Goal: Information Seeking & Learning: Learn about a topic

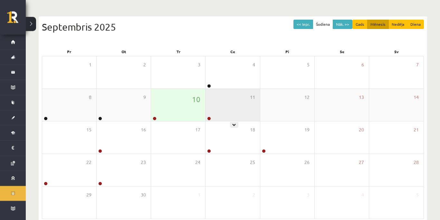
scroll to position [88, 0]
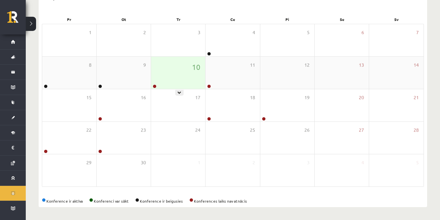
click at [160, 83] on div "10" at bounding box center [178, 73] width 54 height 32
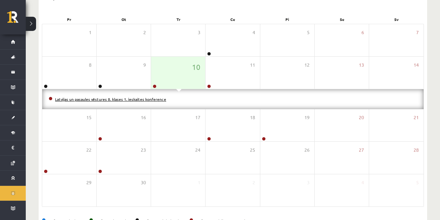
click at [160, 100] on link "Latvijas un pasaules vēstures 8. klases 1. ieskaites konference" at bounding box center [110, 99] width 111 height 5
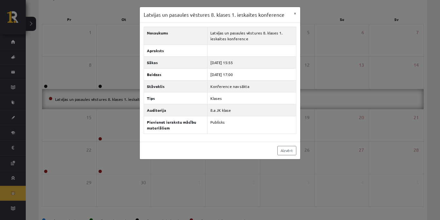
click at [424, 157] on div "Latvijas un pasaules vēstures 8. klases 1. ieskaites konference × Nosaukums Lat…" at bounding box center [220, 110] width 440 height 220
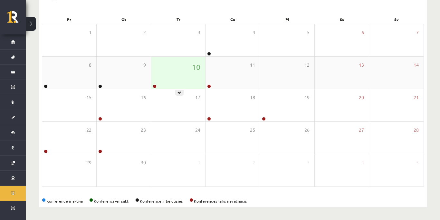
click at [167, 71] on div "10" at bounding box center [178, 73] width 54 height 32
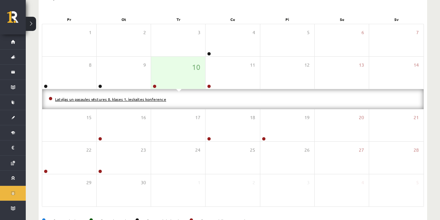
click at [154, 101] on link "Latvijas un pasaules vēstures 8. klases 1. ieskaites konference" at bounding box center [110, 99] width 111 height 5
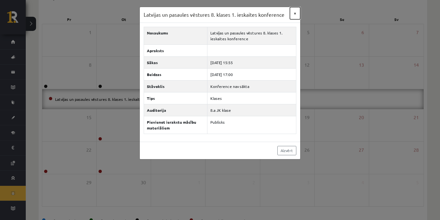
click at [295, 10] on button "×" at bounding box center [295, 13] width 10 height 12
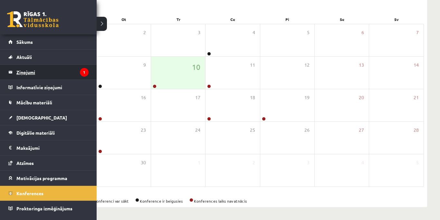
click at [27, 73] on legend "Ziņojumi 1" at bounding box center [52, 72] width 72 height 15
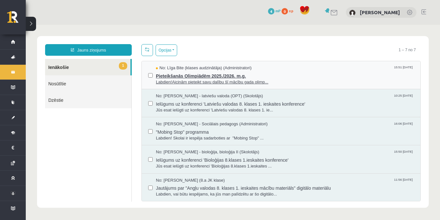
click at [192, 78] on span "Pieteikšanās Olimpiādēm 2025./2026. m.g." at bounding box center [285, 75] width 258 height 8
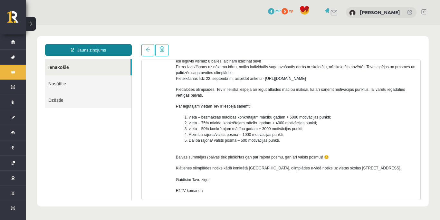
scroll to position [93, 0]
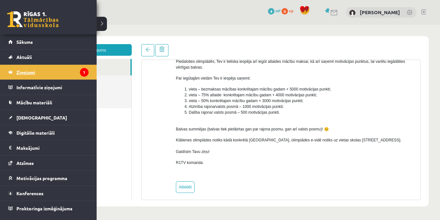
click at [48, 73] on legend "Ziņojumi 1" at bounding box center [52, 72] width 72 height 15
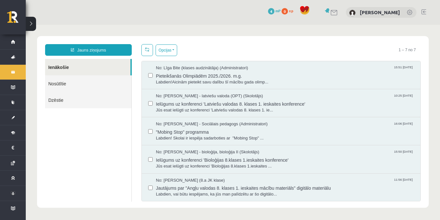
scroll to position [0, 0]
click at [222, 99] on span "Ielūgums uz konferenci 'Latviešu valodas 8. klases 1. ieskaites konference'" at bounding box center [285, 103] width 258 height 8
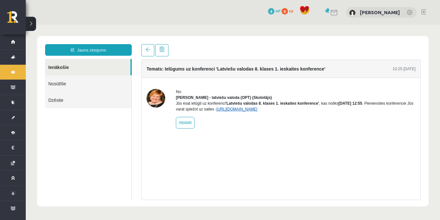
click at [242, 111] on link "https://eskola.r1tv.lv/conferences/4486/join" at bounding box center [236, 109] width 41 height 5
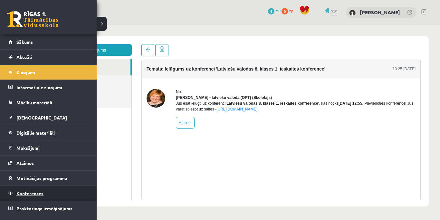
click at [34, 192] on span "Konferences" at bounding box center [29, 193] width 27 height 6
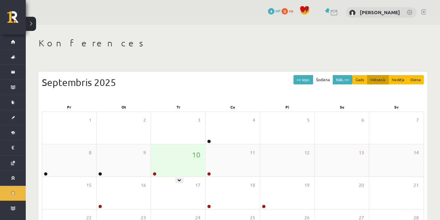
click at [171, 165] on div "10" at bounding box center [178, 160] width 54 height 32
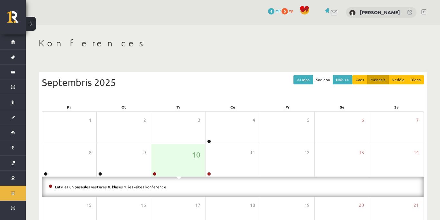
click at [151, 186] on link "Latvijas un pasaules vēstures 8. klases 1. ieskaites konference" at bounding box center [110, 186] width 111 height 5
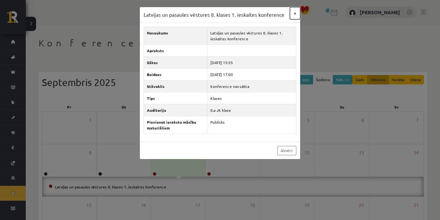
click at [296, 14] on button "×" at bounding box center [295, 13] width 10 height 12
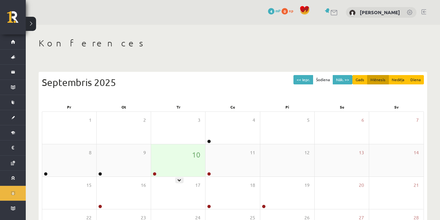
click at [167, 171] on div "10" at bounding box center [178, 160] width 54 height 32
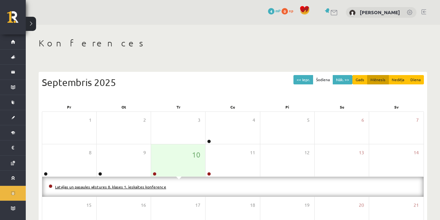
click at [141, 187] on link "Latvijas un pasaules vēstures 8. klases 1. ieskaites konference" at bounding box center [110, 186] width 111 height 5
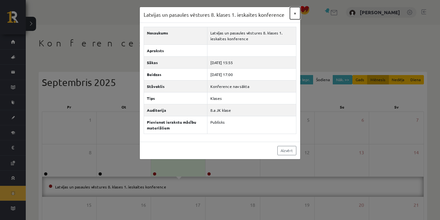
click at [293, 12] on button "×" at bounding box center [295, 13] width 10 height 12
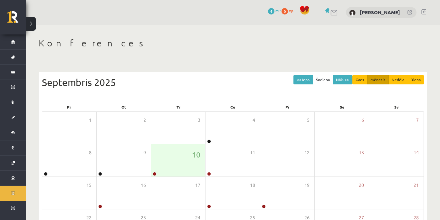
click at [330, 10] on link at bounding box center [334, 12] width 8 height 5
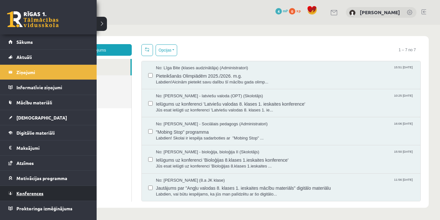
click at [27, 195] on span "Konferences" at bounding box center [29, 193] width 27 height 6
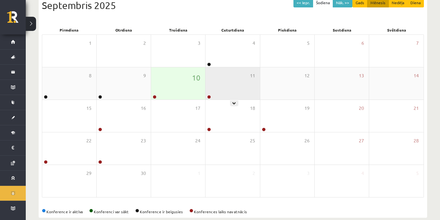
scroll to position [88, 0]
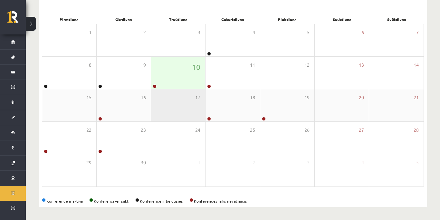
click at [172, 90] on div "17" at bounding box center [178, 105] width 54 height 32
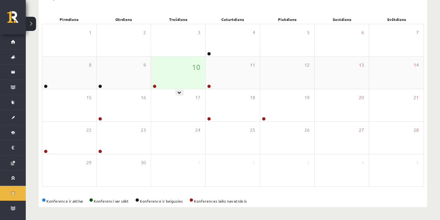
click at [175, 81] on div "10" at bounding box center [178, 73] width 54 height 32
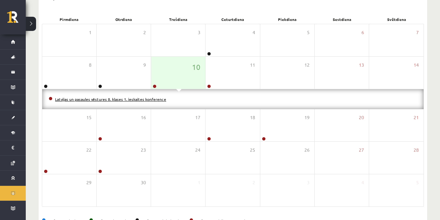
click at [156, 97] on link "Latvijas un pasaules vēstures 8. klases 1. ieskaites konference" at bounding box center [110, 99] width 111 height 5
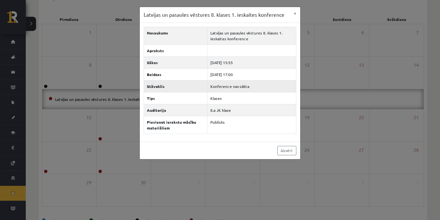
click at [226, 86] on td "Konference nav sākta" at bounding box center [251, 86] width 89 height 12
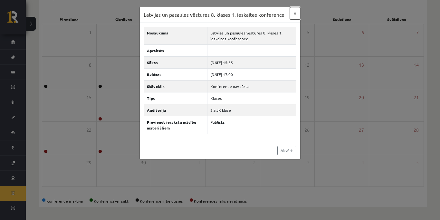
click at [298, 14] on button "×" at bounding box center [295, 13] width 10 height 12
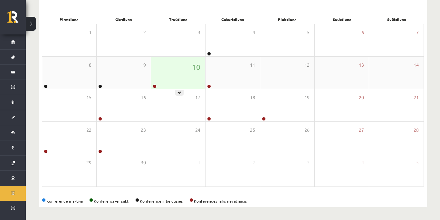
click at [176, 87] on div "10" at bounding box center [178, 73] width 54 height 32
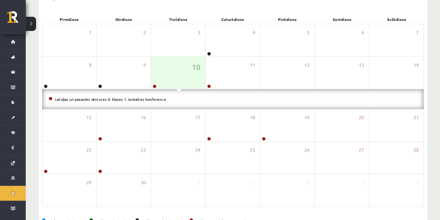
click at [154, 101] on li "Latvijas un pasaules vēstures 8. klases 1. ieskaites konference" at bounding box center [233, 99] width 368 height 7
click at [153, 98] on link "Latvijas un pasaules vēstures 8. klases 1. ieskaites konference" at bounding box center [110, 99] width 111 height 5
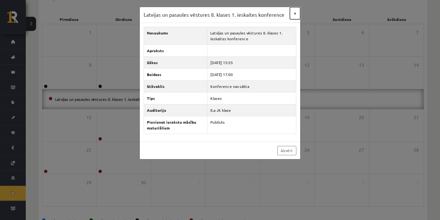
click at [296, 16] on button "×" at bounding box center [295, 13] width 10 height 12
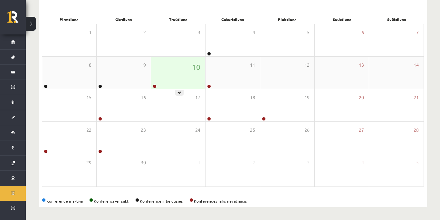
click at [171, 70] on div "10" at bounding box center [178, 73] width 54 height 32
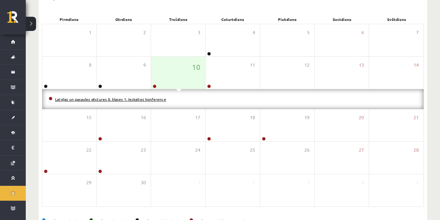
click at [155, 100] on link "Latvijas un pasaules vēstures 8. klases 1. ieskaites konference" at bounding box center [110, 99] width 111 height 5
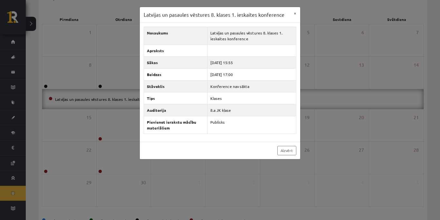
click at [292, 24] on div "Nosaukums Latvijas un pasaules vēstures 8. klases 1. ieskaites konference Aprak…" at bounding box center [220, 82] width 160 height 119
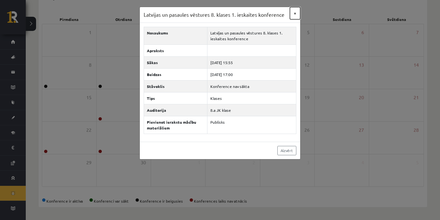
click at [295, 14] on button "×" at bounding box center [295, 13] width 10 height 12
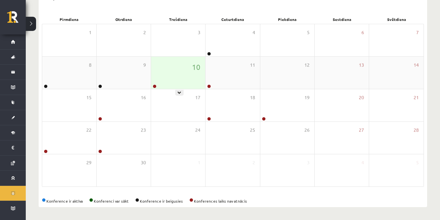
click at [180, 77] on div "10" at bounding box center [178, 73] width 54 height 32
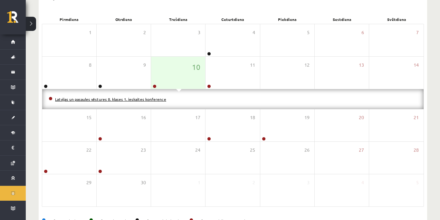
click at [147, 99] on link "Latvijas un pasaules vēstures 8. klases 1. ieskaites konference" at bounding box center [110, 99] width 111 height 5
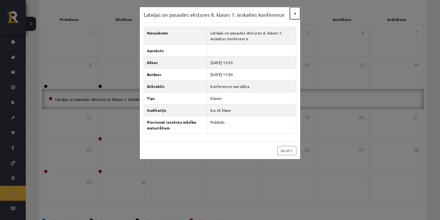
click at [297, 10] on button "×" at bounding box center [295, 13] width 10 height 12
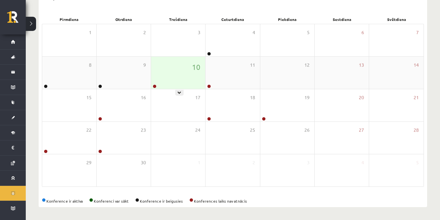
click at [183, 76] on div "10" at bounding box center [178, 73] width 54 height 32
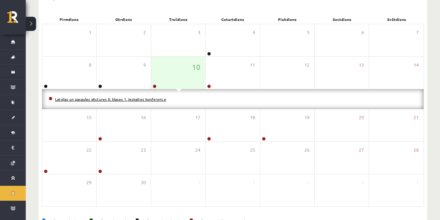
click at [149, 98] on link "Latvijas un pasaules vēstures 8. klases 1. ieskaites konference" at bounding box center [110, 99] width 111 height 5
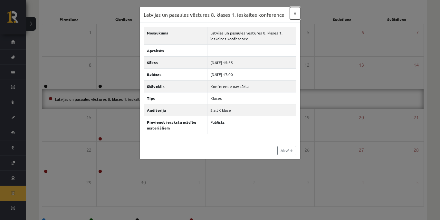
click at [294, 14] on button "×" at bounding box center [295, 13] width 10 height 12
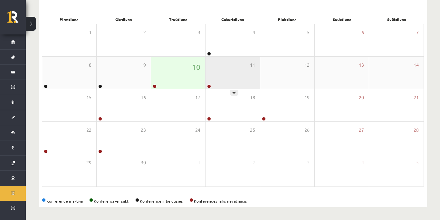
click at [224, 68] on div "11" at bounding box center [232, 73] width 54 height 32
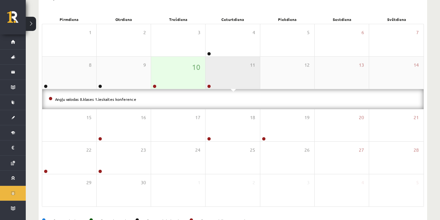
click at [222, 75] on div "11" at bounding box center [232, 73] width 54 height 32
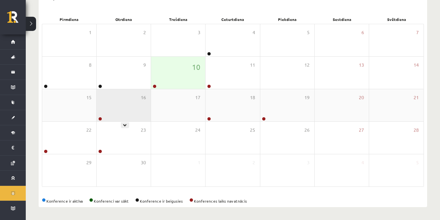
click at [116, 110] on div "16" at bounding box center [124, 105] width 54 height 32
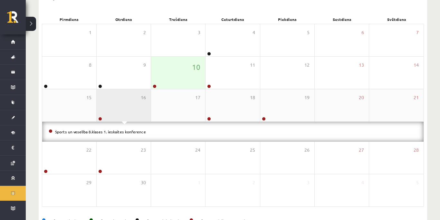
click at [116, 109] on div "16" at bounding box center [124, 105] width 54 height 32
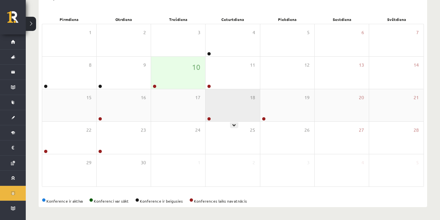
click at [220, 101] on div "18" at bounding box center [232, 105] width 54 height 32
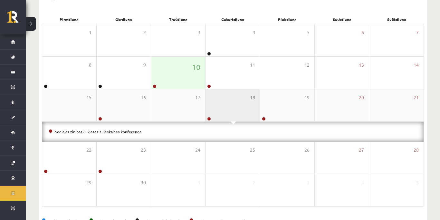
click at [220, 101] on div "18" at bounding box center [232, 105] width 54 height 32
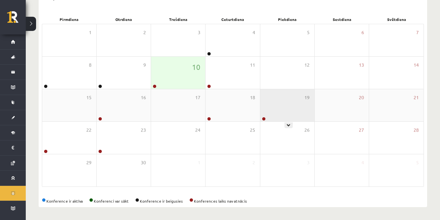
click at [304, 100] on div "19" at bounding box center [287, 105] width 54 height 32
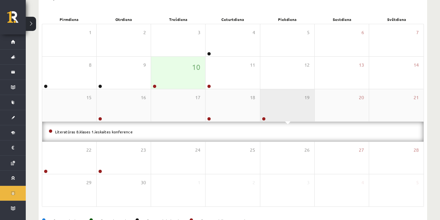
click at [304, 100] on div "19" at bounding box center [287, 105] width 54 height 32
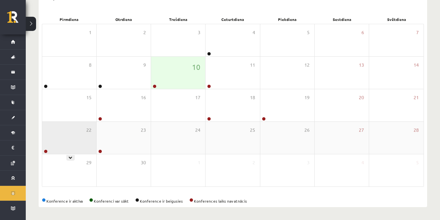
click at [75, 138] on div "22" at bounding box center [69, 138] width 54 height 32
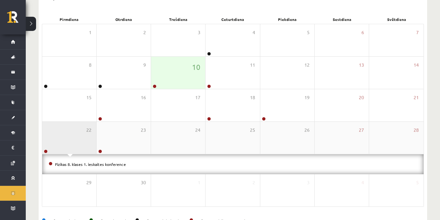
click at [75, 138] on div "22" at bounding box center [69, 138] width 54 height 32
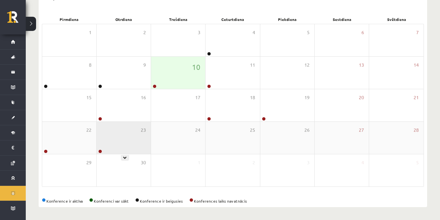
click at [112, 136] on div "23" at bounding box center [124, 138] width 54 height 32
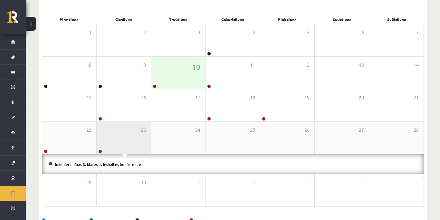
click at [112, 136] on div "23" at bounding box center [124, 138] width 54 height 32
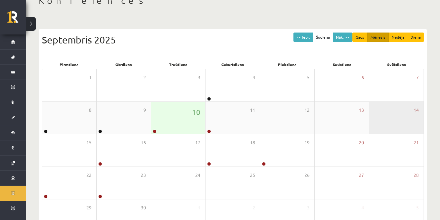
scroll to position [66, 0]
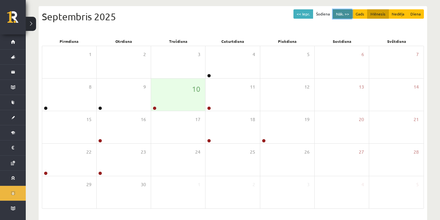
click at [345, 13] on button "Nāk. >>" at bounding box center [343, 13] width 20 height 9
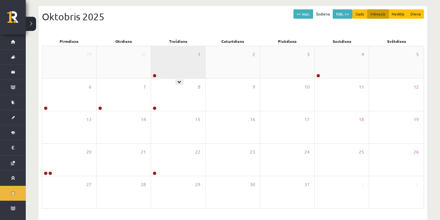
click at [170, 57] on div "1" at bounding box center [178, 62] width 54 height 32
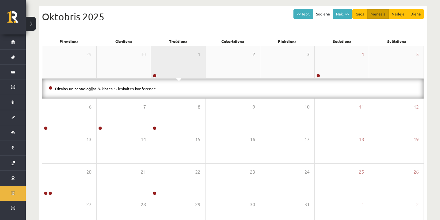
click at [170, 57] on div "1" at bounding box center [178, 62] width 54 height 32
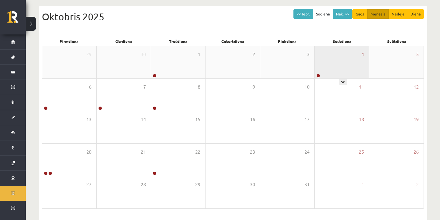
click at [338, 56] on div "4" at bounding box center [342, 62] width 54 height 32
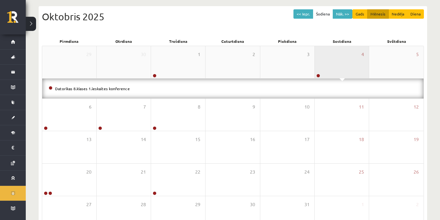
click at [338, 56] on div "4" at bounding box center [342, 62] width 54 height 32
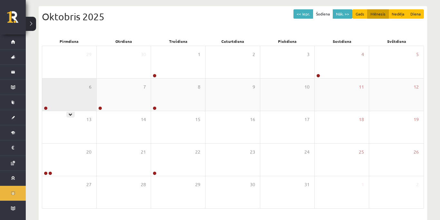
click at [65, 103] on div "6" at bounding box center [69, 95] width 54 height 32
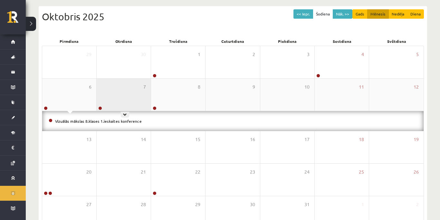
click at [120, 90] on div "7" at bounding box center [124, 95] width 54 height 32
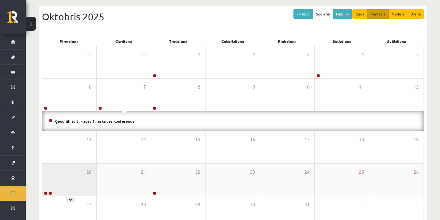
click at [73, 174] on div "20" at bounding box center [69, 180] width 54 height 32
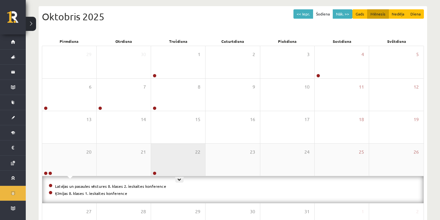
click at [169, 154] on div "22" at bounding box center [178, 160] width 54 height 32
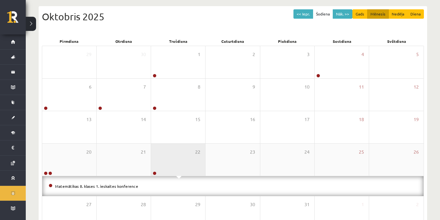
click at [169, 153] on div "22" at bounding box center [178, 160] width 54 height 32
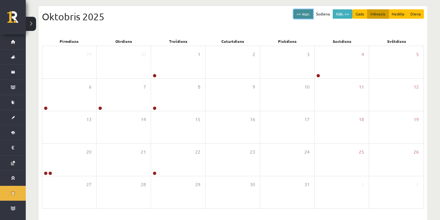
click at [308, 12] on button "<< Iepr." at bounding box center [303, 13] width 20 height 9
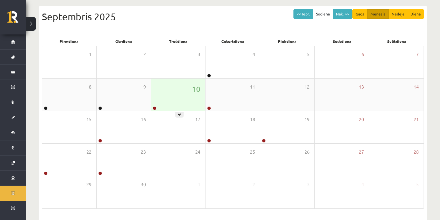
click at [172, 97] on div "10" at bounding box center [178, 95] width 54 height 32
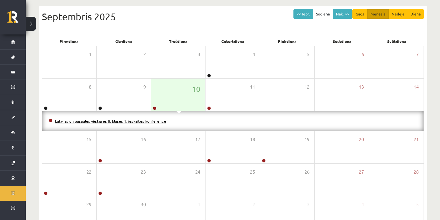
click at [135, 120] on link "Latvijas un pasaules vēstures 8. klases 1. ieskaites konference" at bounding box center [110, 121] width 111 height 5
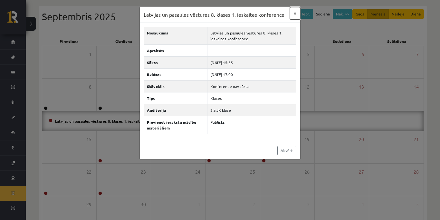
click at [297, 16] on button "×" at bounding box center [295, 13] width 10 height 12
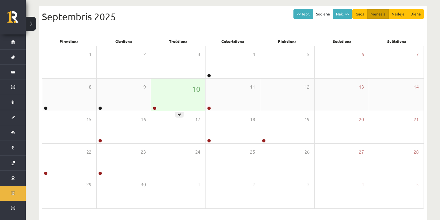
click at [153, 98] on div "10" at bounding box center [178, 95] width 54 height 32
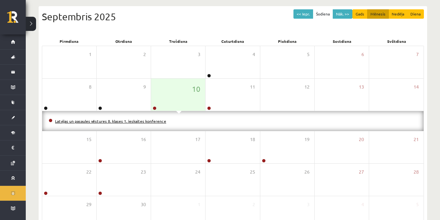
click at [151, 123] on link "Latvijas un pasaules vēstures 8. klases 1. ieskaites konference" at bounding box center [110, 121] width 111 height 5
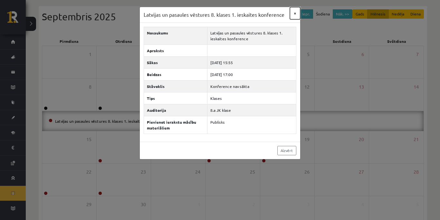
click at [296, 13] on button "×" at bounding box center [295, 13] width 10 height 12
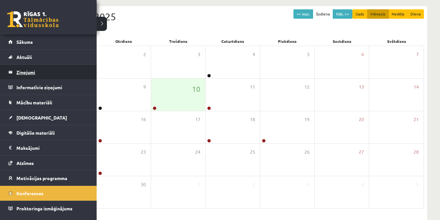
click at [44, 67] on legend "Ziņojumi 0" at bounding box center [52, 72] width 72 height 15
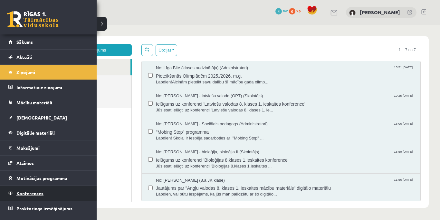
click at [37, 191] on span "Konferences" at bounding box center [29, 193] width 27 height 6
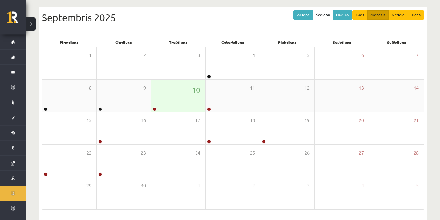
scroll to position [66, 0]
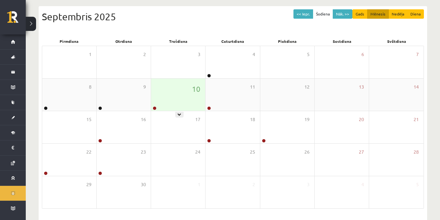
click at [195, 108] on div "10" at bounding box center [178, 95] width 54 height 32
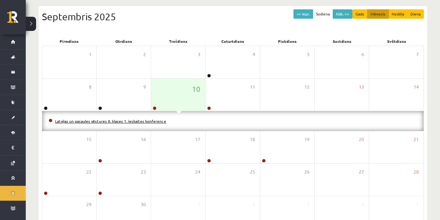
click at [158, 120] on link "Latvijas un pasaules vēstures 8. klases 1. ieskaites konference" at bounding box center [110, 121] width 111 height 5
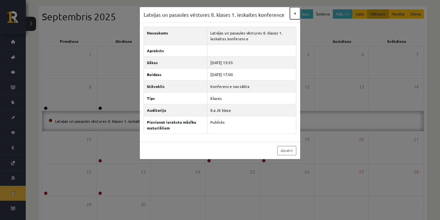
click at [295, 13] on button "×" at bounding box center [295, 13] width 10 height 12
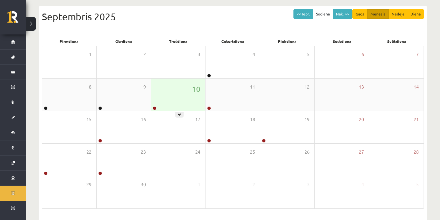
click at [178, 109] on div "10" at bounding box center [178, 95] width 54 height 32
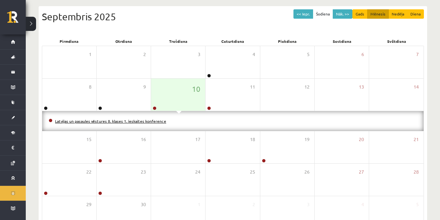
click at [155, 120] on link "Latvijas un pasaules vēstures 8. klases 1. ieskaites konference" at bounding box center [110, 121] width 111 height 5
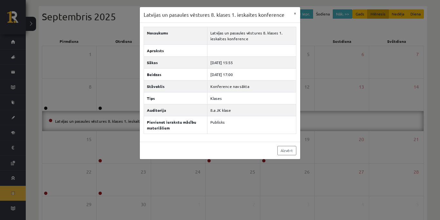
click at [432, 111] on div "Latvijas un pasaules vēstures 8. klases 1. ieskaites konference × Nosaukums Lat…" at bounding box center [220, 110] width 440 height 220
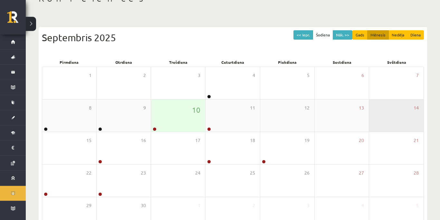
scroll to position [33, 0]
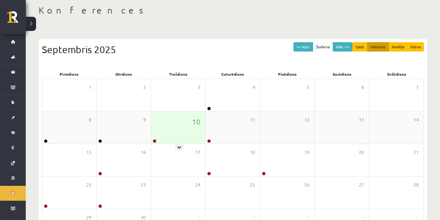
click at [165, 137] on div "10" at bounding box center [178, 127] width 54 height 32
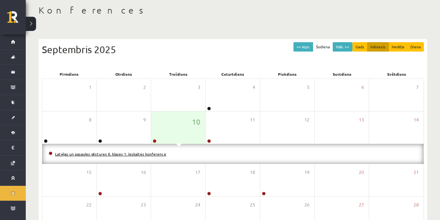
click at [158, 155] on link "Latvijas un pasaules vēstures 8. klases 1. ieskaites konference" at bounding box center [110, 153] width 111 height 5
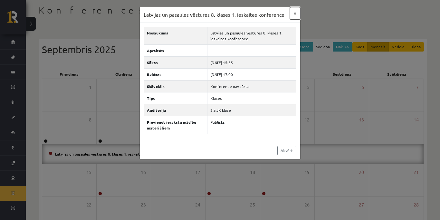
click at [293, 12] on button "×" at bounding box center [295, 13] width 10 height 12
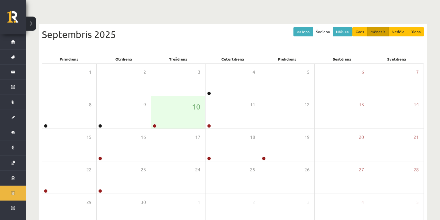
scroll to position [88, 0]
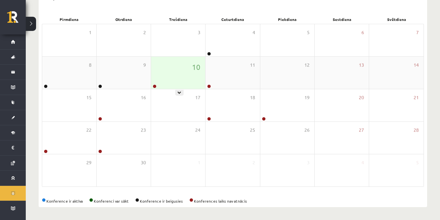
click at [175, 78] on div "10" at bounding box center [178, 73] width 54 height 32
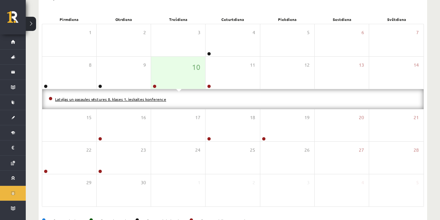
click at [152, 99] on link "Latvijas un pasaules vēstures 8. klases 1. ieskaites konference" at bounding box center [110, 99] width 111 height 5
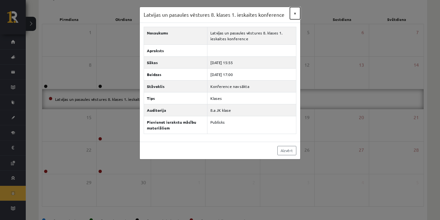
click at [292, 14] on button "×" at bounding box center [295, 13] width 10 height 12
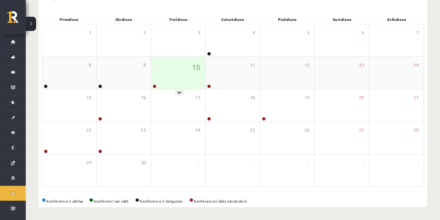
click at [176, 87] on div "10" at bounding box center [178, 73] width 54 height 32
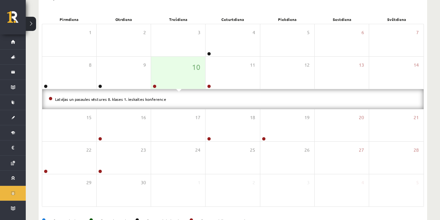
click at [146, 96] on li "Latvijas un pasaules vēstures 8. klases 1. ieskaites konference" at bounding box center [233, 99] width 368 height 7
click at [145, 99] on link "Latvijas un pasaules vēstures 8. klases 1. ieskaites konference" at bounding box center [110, 99] width 111 height 5
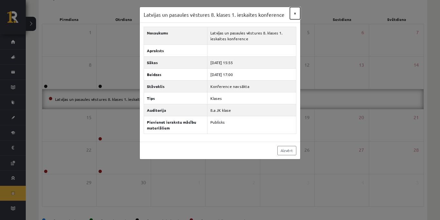
click at [292, 13] on button "×" at bounding box center [295, 13] width 10 height 12
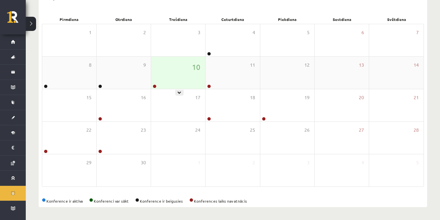
click at [177, 75] on div "10" at bounding box center [178, 73] width 54 height 32
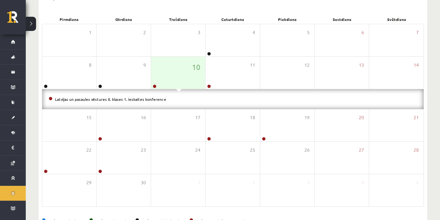
click at [151, 97] on li "Latvijas un pasaules vēstures 8. klases 1. ieskaites konference" at bounding box center [233, 99] width 368 height 7
click at [149, 100] on link "Latvijas un pasaules vēstures 8. klases 1. ieskaites konference" at bounding box center [110, 99] width 111 height 5
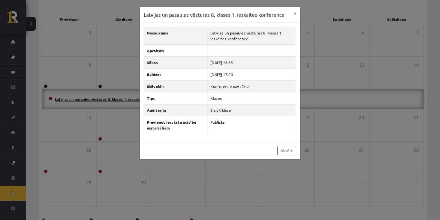
click at [149, 98] on tbody "Nosaukums Latvijas un pasaules vēstures 8. klases 1. ieskaites konference Aprak…" at bounding box center [220, 80] width 152 height 107
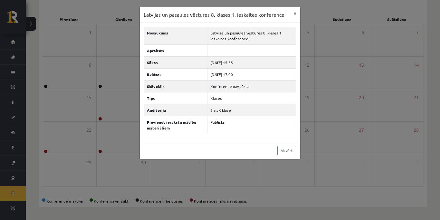
drag, startPoint x: 289, startPoint y: 16, endPoint x: 292, endPoint y: 12, distance: 5.9
click at [289, 15] on div "Latvijas un pasaules vēstures 8. klases 1. ieskaites konference ×" at bounding box center [220, 15] width 160 height 16
click at [292, 12] on button "×" at bounding box center [295, 13] width 10 height 12
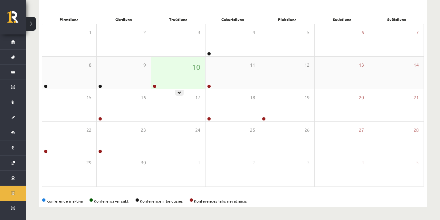
click at [187, 86] on div "10" at bounding box center [178, 73] width 54 height 32
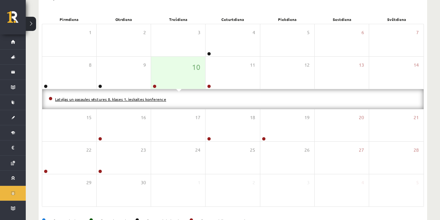
click at [141, 100] on link "Latvijas un pasaules vēstures 8. klases 1. ieskaites konference" at bounding box center [110, 99] width 111 height 5
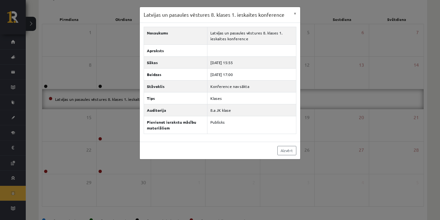
click at [288, 12] on div "Latvijas un pasaules vēstures 8. klases 1. ieskaites konference ×" at bounding box center [220, 15] width 160 height 16
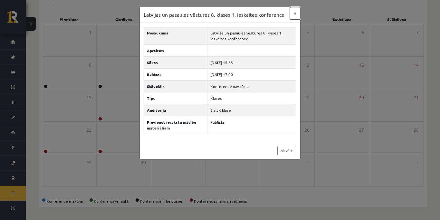
click at [297, 12] on button "×" at bounding box center [295, 13] width 10 height 12
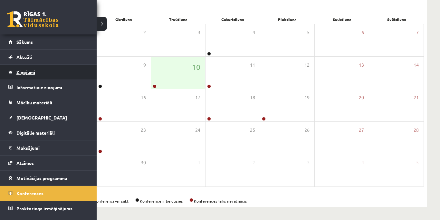
click at [22, 74] on legend "Ziņojumi 0" at bounding box center [52, 72] width 72 height 15
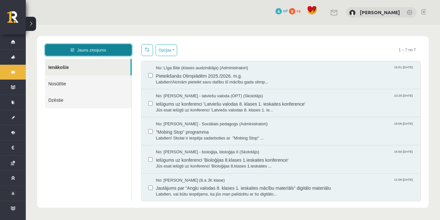
click at [115, 52] on link "Jauns ziņojums" at bounding box center [88, 50] width 87 height 12
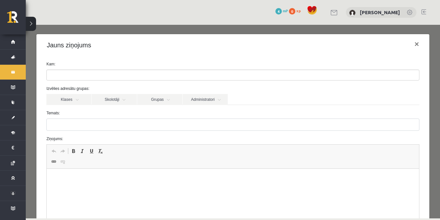
click at [81, 78] on ul at bounding box center [233, 75] width 372 height 10
click at [75, 97] on link "Klases" at bounding box center [68, 99] width 45 height 11
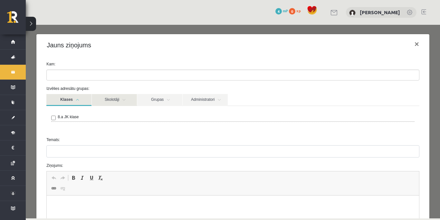
click at [109, 101] on link "Skolotāji" at bounding box center [114, 100] width 45 height 12
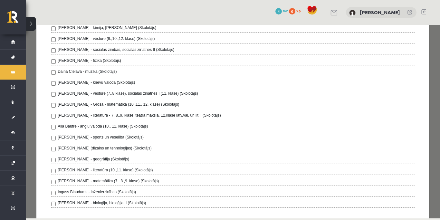
scroll to position [124, 0]
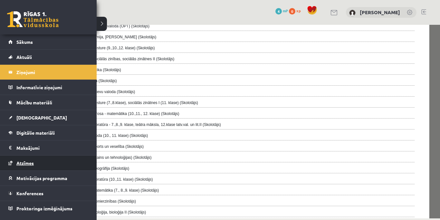
click at [31, 166] on link "Atzīmes" at bounding box center [48, 163] width 80 height 15
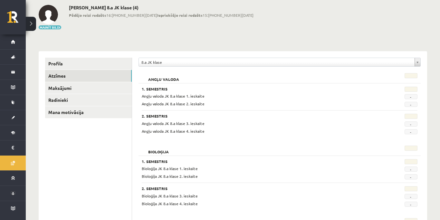
scroll to position [66, 0]
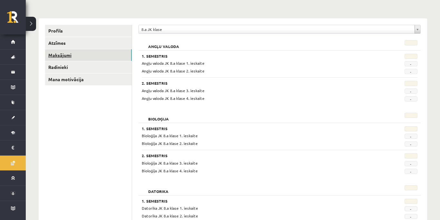
click at [105, 51] on link "Maksājumi" at bounding box center [88, 55] width 87 height 12
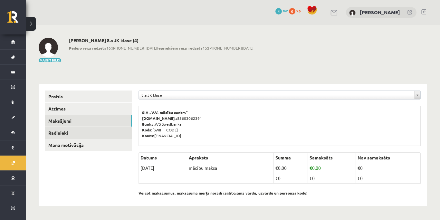
click at [70, 133] on link "Radinieki" at bounding box center [88, 133] width 87 height 12
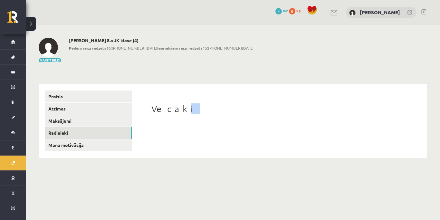
drag, startPoint x: 175, startPoint y: 108, endPoint x: 253, endPoint y: 114, distance: 78.2
click at [253, 114] on h1 "Vecāki" at bounding box center [279, 108] width 256 height 11
click at [251, 118] on div "Vecāki" at bounding box center [279, 120] width 282 height 60
click at [102, 147] on link "Mana motivācija" at bounding box center [88, 145] width 87 height 12
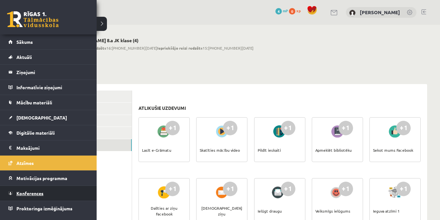
click at [41, 194] on span "Konferences" at bounding box center [29, 193] width 27 height 6
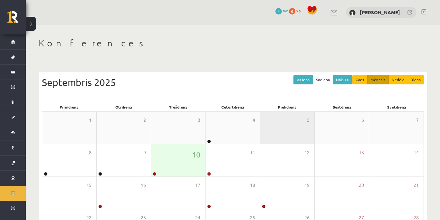
scroll to position [33, 0]
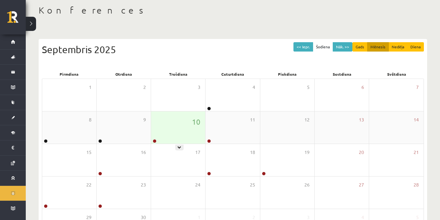
click at [168, 134] on div "10" at bounding box center [178, 127] width 54 height 32
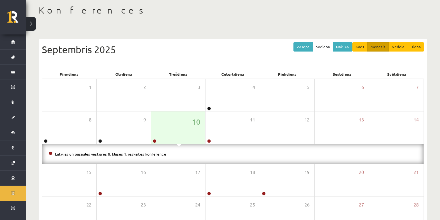
click at [150, 155] on link "Latvijas un pasaules vēstures 8. klases 1. ieskaites konference" at bounding box center [110, 153] width 111 height 5
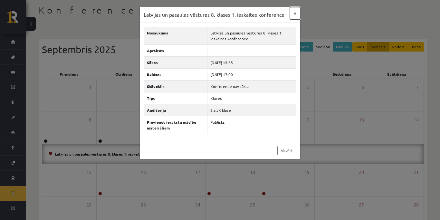
click at [295, 15] on button "×" at bounding box center [295, 13] width 10 height 12
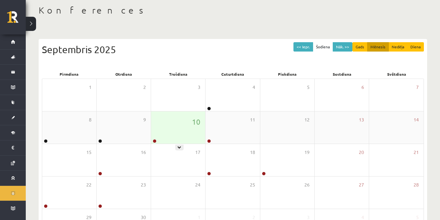
click at [175, 136] on div "10" at bounding box center [178, 127] width 54 height 32
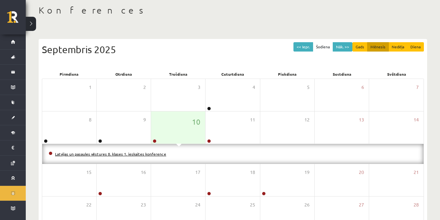
click at [156, 154] on link "Latvijas un pasaules vēstures 8. klases 1. ieskaites konference" at bounding box center [110, 153] width 111 height 5
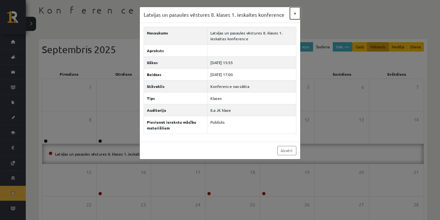
click at [295, 12] on button "×" at bounding box center [295, 13] width 10 height 12
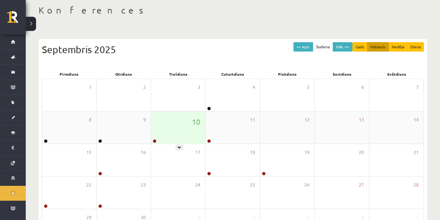
click at [165, 132] on div "10" at bounding box center [178, 127] width 54 height 32
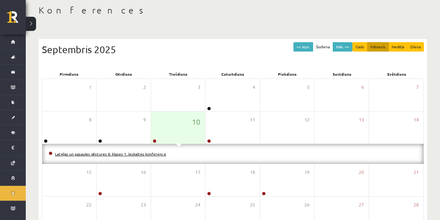
click at [155, 154] on link "Latvijas un pasaules vēstures 8. klases 1. ieskaites konference" at bounding box center [110, 153] width 111 height 5
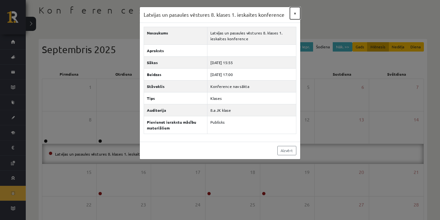
click at [294, 12] on button "×" at bounding box center [295, 13] width 10 height 12
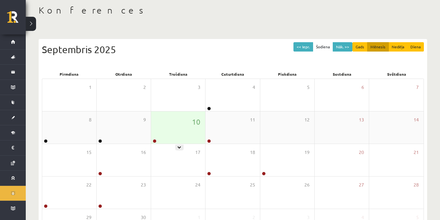
click at [152, 131] on div "10" at bounding box center [178, 127] width 54 height 32
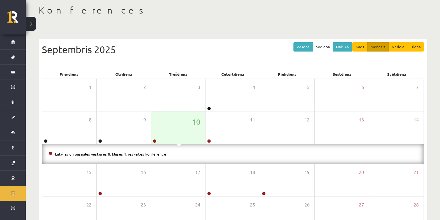
click at [155, 155] on link "Latvijas un pasaules vēstures 8. klases 1. ieskaites konference" at bounding box center [110, 153] width 111 height 5
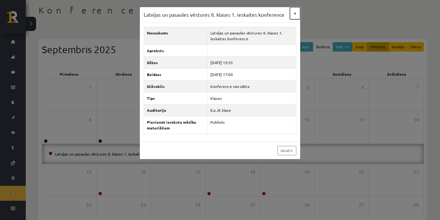
click at [297, 14] on button "×" at bounding box center [295, 13] width 10 height 12
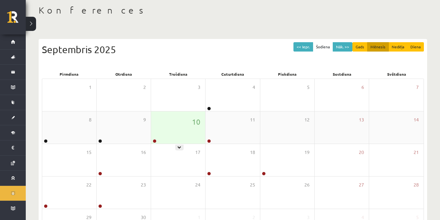
click at [171, 122] on div "10" at bounding box center [178, 127] width 54 height 32
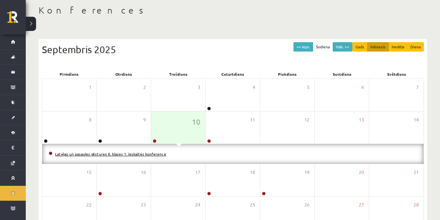
click at [147, 154] on link "Latvijas un pasaules vēstures 8. klases 1. ieskaites konference" at bounding box center [110, 153] width 111 height 5
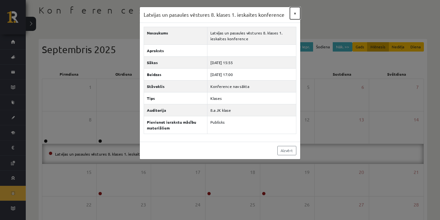
click at [294, 14] on button "×" at bounding box center [295, 13] width 10 height 12
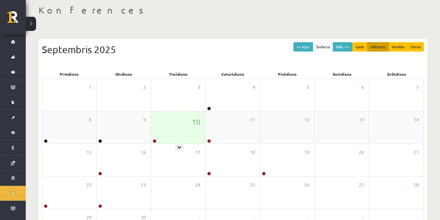
click at [174, 133] on div "10" at bounding box center [178, 127] width 54 height 32
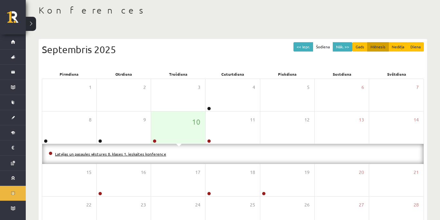
click at [143, 155] on link "Latvijas un pasaules vēstures 8. klases 1. ieskaites konference" at bounding box center [110, 153] width 111 height 5
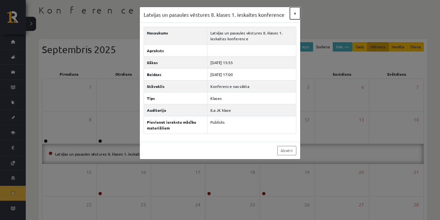
click at [295, 13] on button "×" at bounding box center [295, 13] width 10 height 12
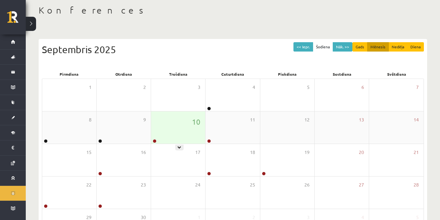
click at [174, 138] on div "10" at bounding box center [178, 127] width 54 height 32
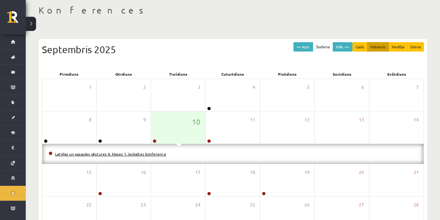
click at [149, 154] on link "Latvijas un pasaules vēstures 8. klases 1. ieskaites konference" at bounding box center [110, 153] width 111 height 5
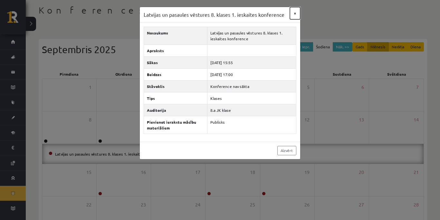
click at [295, 14] on button "×" at bounding box center [295, 13] width 10 height 12
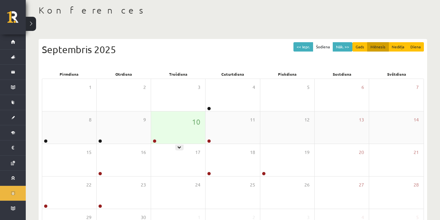
click at [163, 137] on div "10" at bounding box center [178, 127] width 54 height 32
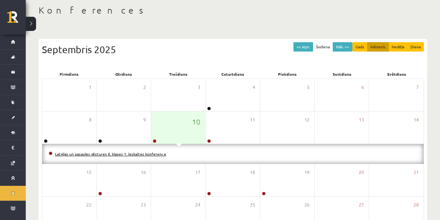
click at [159, 155] on link "Latvijas un pasaules vēstures 8. klases 1. ieskaites konference" at bounding box center [110, 153] width 111 height 5
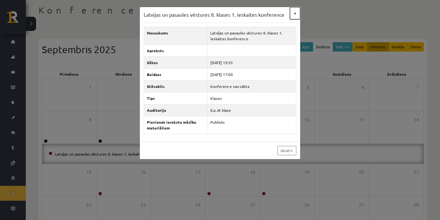
click at [295, 14] on button "×" at bounding box center [295, 13] width 10 height 12
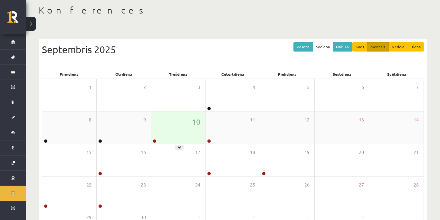
click at [189, 124] on div "10" at bounding box center [178, 127] width 54 height 32
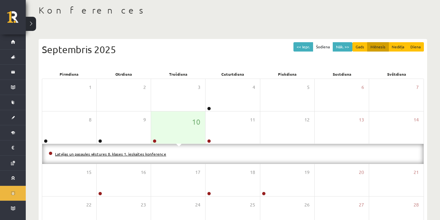
click at [153, 153] on link "Latvijas un pasaules vēstures 8. klases 1. ieskaites konference" at bounding box center [110, 153] width 111 height 5
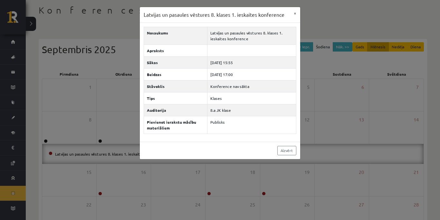
click at [300, 147] on div "Latvijas un pasaules vēstures 8. klases 1. ieskaites konference × Nosaukums Lat…" at bounding box center [220, 110] width 440 height 220
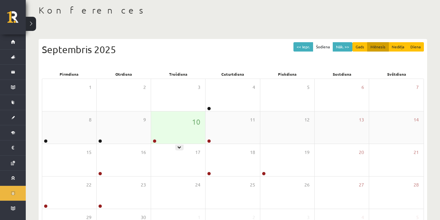
click at [186, 125] on div "10" at bounding box center [178, 127] width 54 height 32
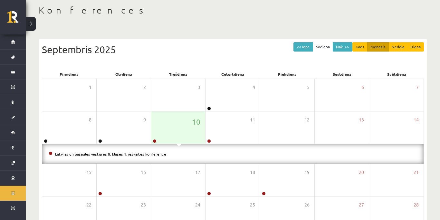
click at [151, 153] on link "Latvijas un pasaules vēstures 8. klases 1. ieskaites konference" at bounding box center [110, 153] width 111 height 5
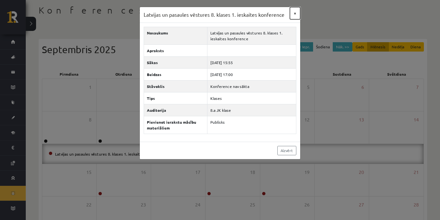
click at [294, 13] on button "×" at bounding box center [295, 13] width 10 height 12
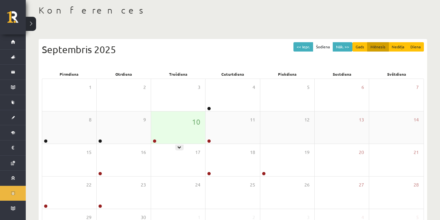
click at [184, 120] on div "10" at bounding box center [178, 127] width 54 height 32
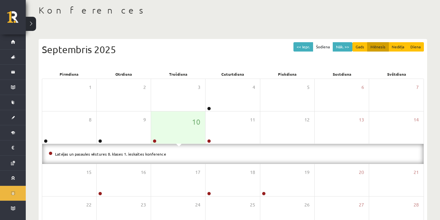
click at [151, 151] on li "Latvijas un pasaules vēstures 8. klases 1. ieskaites konference" at bounding box center [233, 153] width 368 height 7
click at [151, 155] on link "Latvijas un pasaules vēstures 8. klases 1. ieskaites konference" at bounding box center [110, 153] width 111 height 5
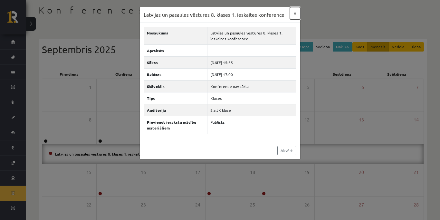
click at [297, 14] on button "×" at bounding box center [295, 13] width 10 height 12
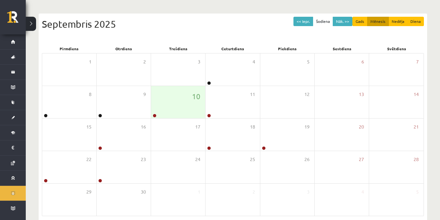
scroll to position [55, 0]
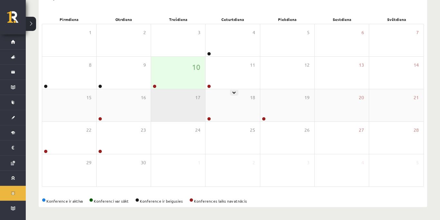
scroll to position [88, 0]
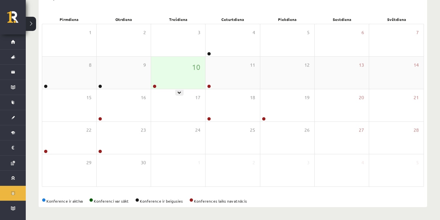
click at [170, 81] on div "10" at bounding box center [178, 73] width 54 height 32
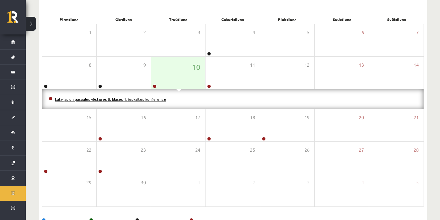
click at [150, 98] on link "Latvijas un pasaules vēstures 8. klases 1. ieskaites konference" at bounding box center [110, 99] width 111 height 5
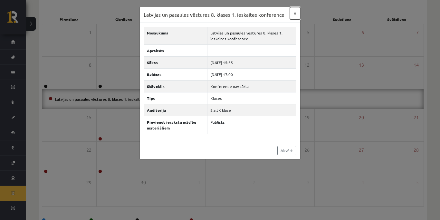
click at [294, 14] on button "×" at bounding box center [295, 13] width 10 height 12
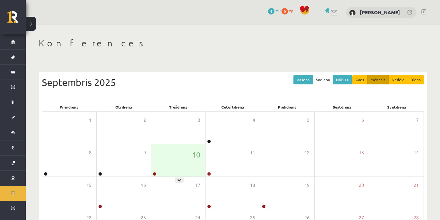
click at [179, 144] on div "10" at bounding box center [178, 160] width 54 height 32
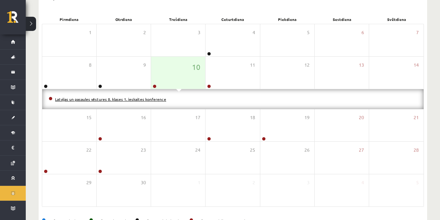
click at [145, 99] on link "Latvijas un pasaules vēstures 8. klases 1. ieskaites konference" at bounding box center [110, 99] width 111 height 5
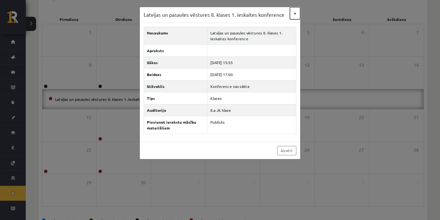
click at [295, 12] on button "×" at bounding box center [295, 13] width 10 height 12
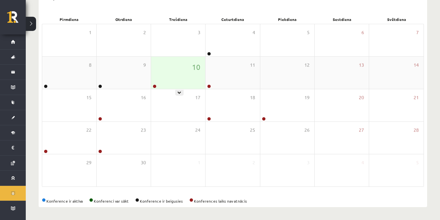
click at [180, 72] on div "10" at bounding box center [178, 73] width 54 height 32
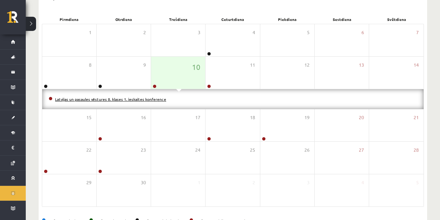
click at [160, 100] on link "Latvijas un pasaules vēstures 8. klases 1. ieskaites konference" at bounding box center [110, 99] width 111 height 5
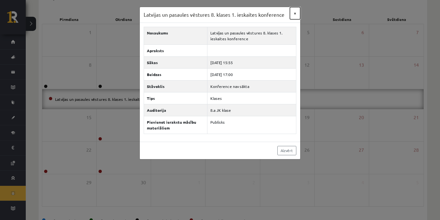
click at [296, 14] on button "×" at bounding box center [295, 13] width 10 height 12
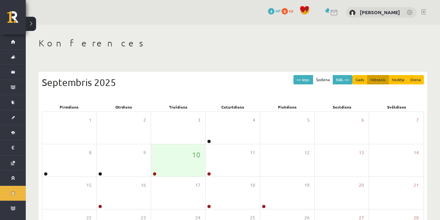
scroll to position [88, 0]
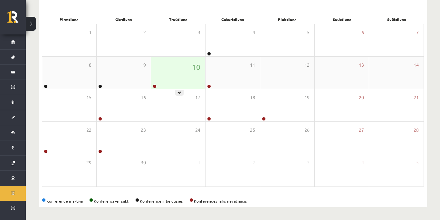
click at [166, 70] on div "10" at bounding box center [178, 73] width 54 height 32
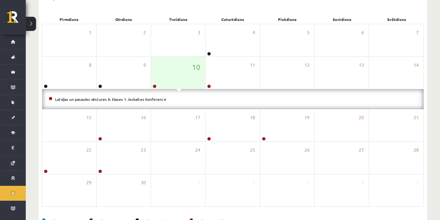
click at [154, 97] on li "Latvijas un pasaules vēstures 8. klases 1. ieskaites konference" at bounding box center [233, 99] width 368 height 7
click at [153, 98] on link "Latvijas un pasaules vēstures 8. klases 1. ieskaites konference" at bounding box center [110, 99] width 111 height 5
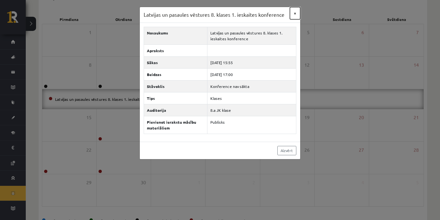
click at [295, 14] on button "×" at bounding box center [295, 13] width 10 height 12
